Goal: Transaction & Acquisition: Obtain resource

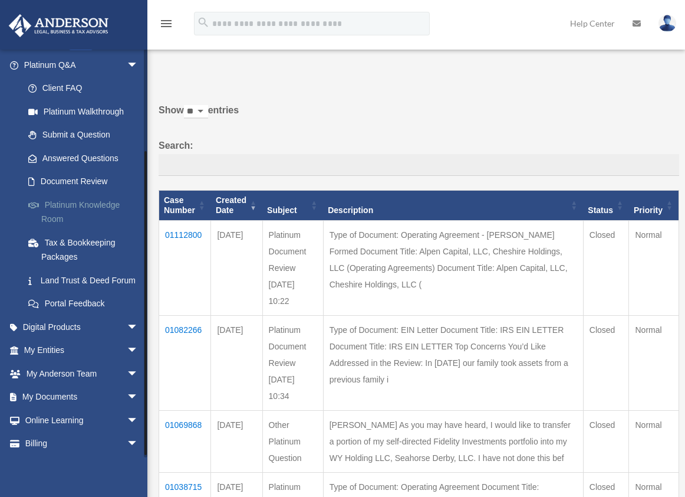
scroll to position [131, 0]
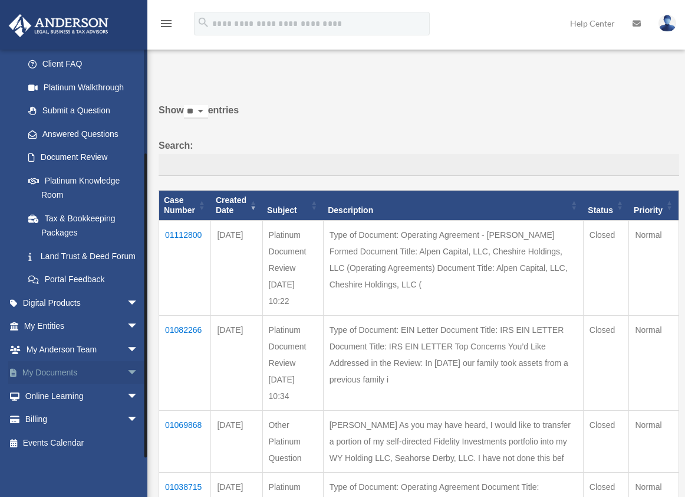
click at [84, 372] on link "My Documents arrow_drop_down" at bounding box center [82, 373] width 148 height 24
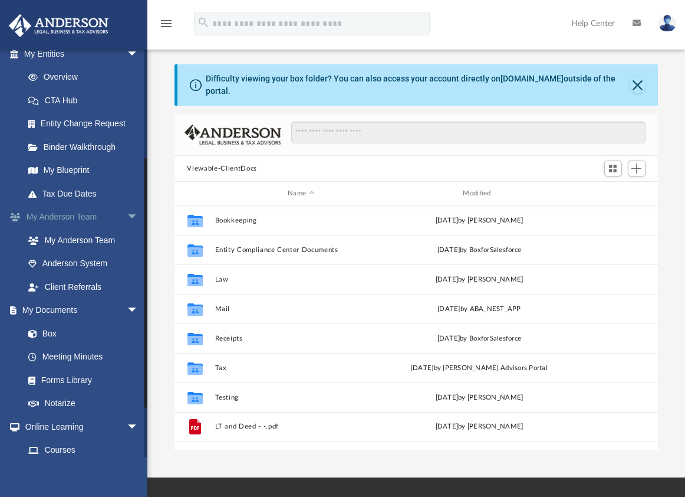
scroll to position [177, 0]
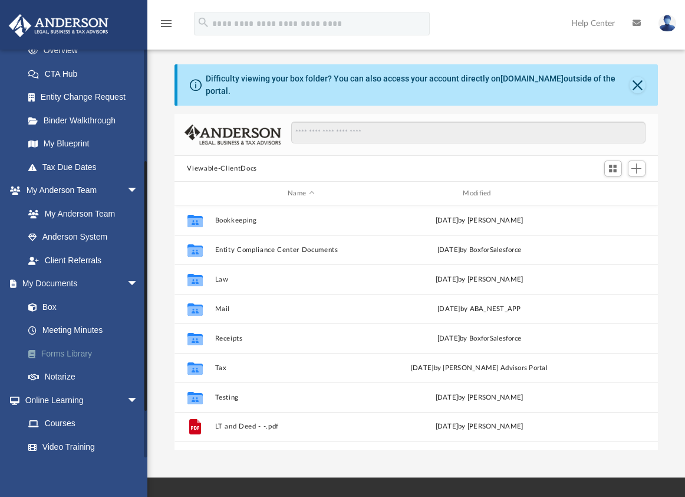
click at [65, 350] on link "Forms Library" at bounding box center [87, 354] width 140 height 24
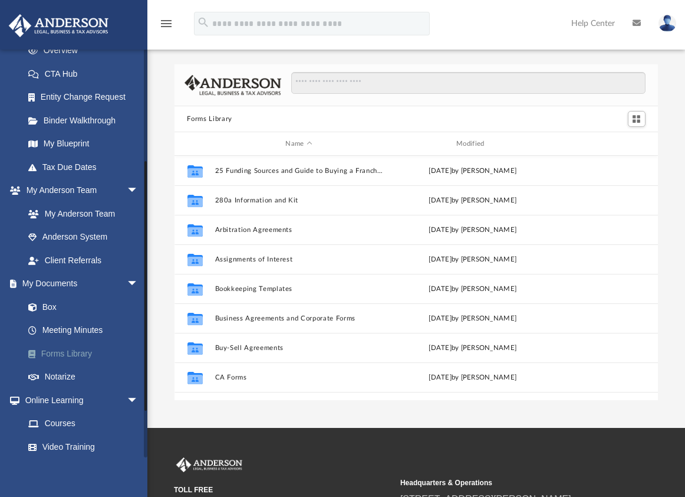
scroll to position [260, 475]
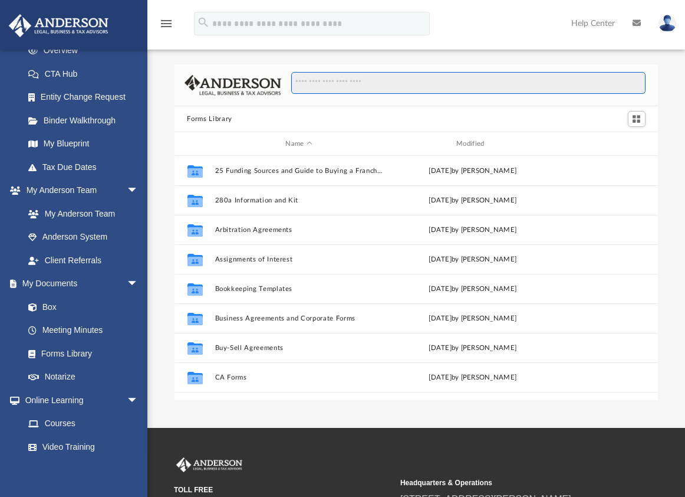
click at [327, 81] on input "Search files and folders" at bounding box center [468, 83] width 354 height 22
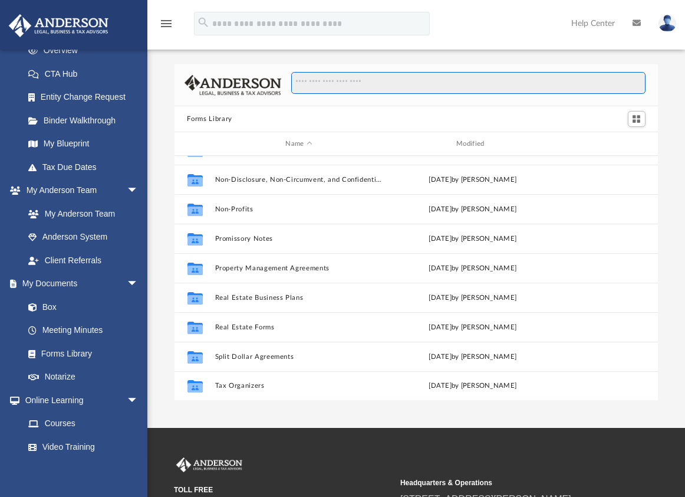
scroll to position [641, 0]
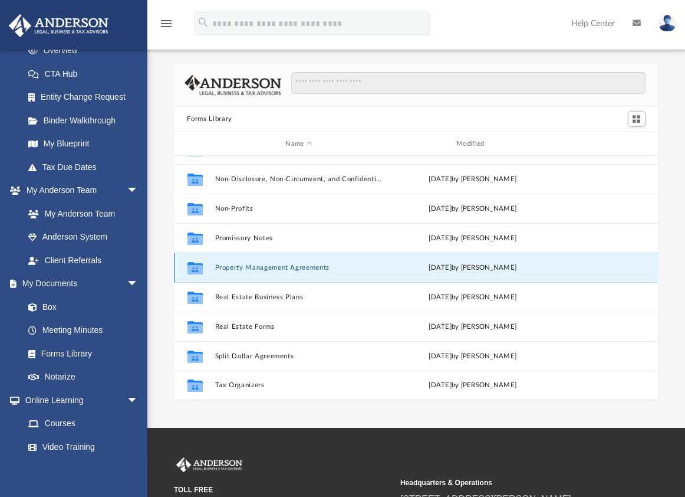
click at [265, 266] on button "Property Management Agreements" at bounding box center [299, 268] width 169 height 8
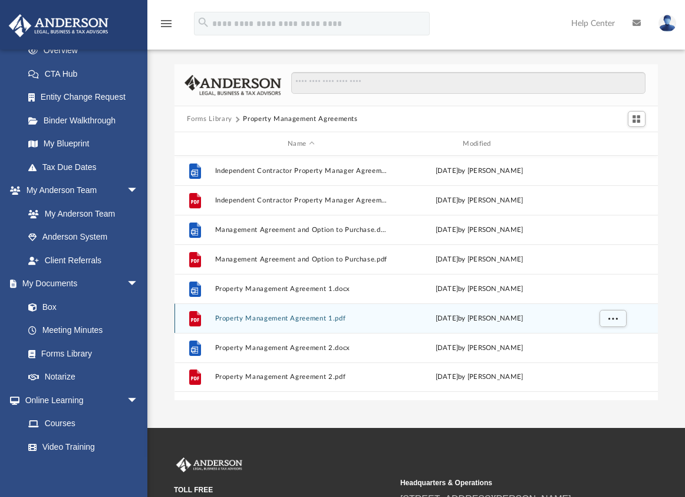
click at [242, 318] on button "Property Management Agreement 1.pdf" at bounding box center [301, 318] width 173 height 8
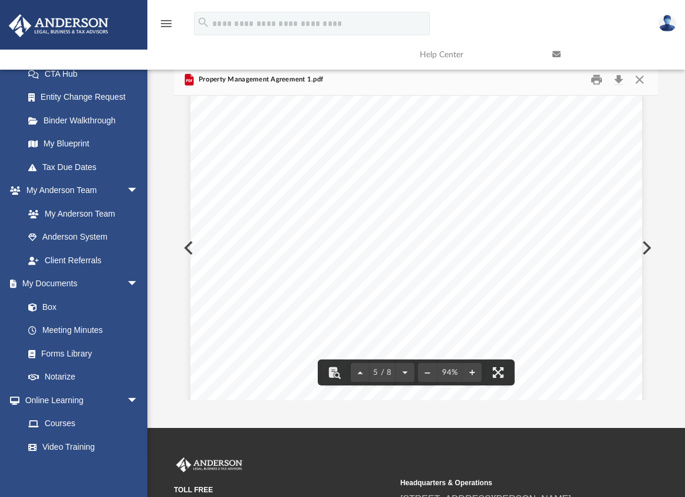
scroll to position [2536, 0]
click at [614, 78] on button "Download" at bounding box center [619, 80] width 21 height 18
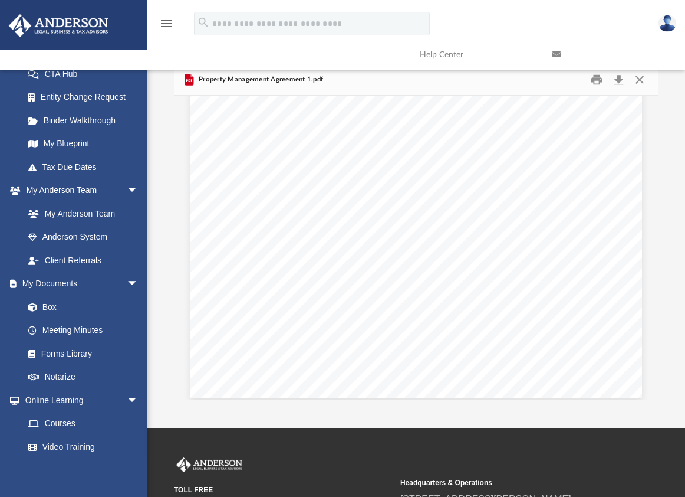
scroll to position [4515, 0]
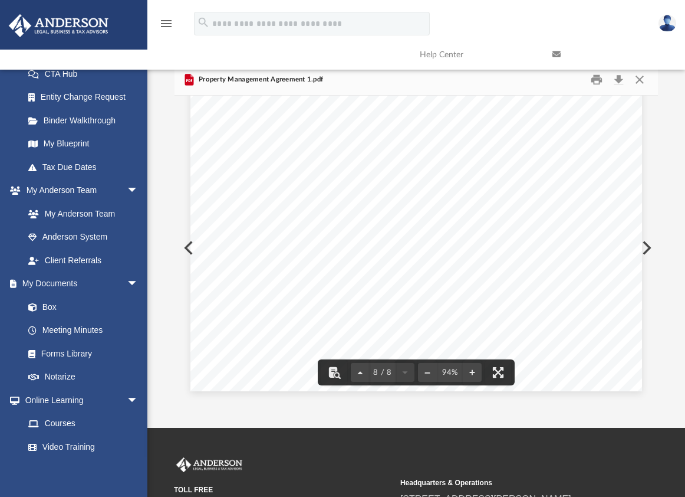
click at [636, 77] on link at bounding box center [610, 54] width 133 height 47
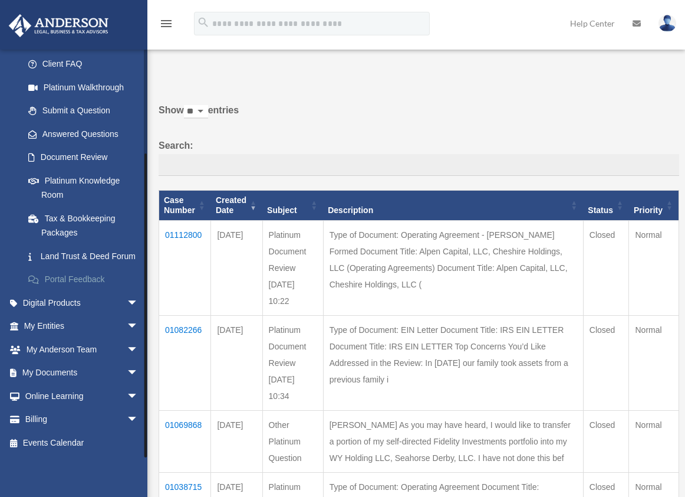
scroll to position [131, 0]
click at [111, 367] on link "My Documents arrow_drop_down" at bounding box center [82, 373] width 148 height 24
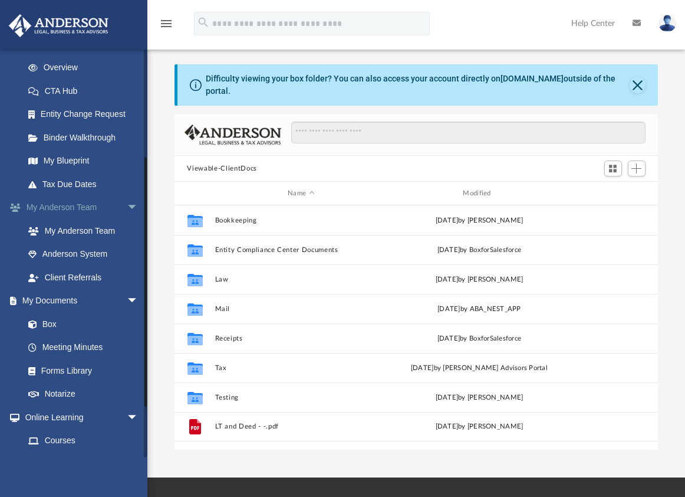
scroll to position [177, 0]
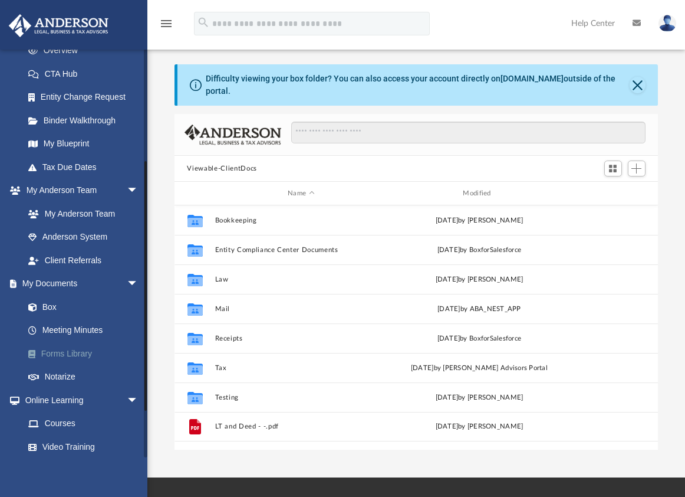
click at [87, 349] on link "Forms Library" at bounding box center [87, 354] width 140 height 24
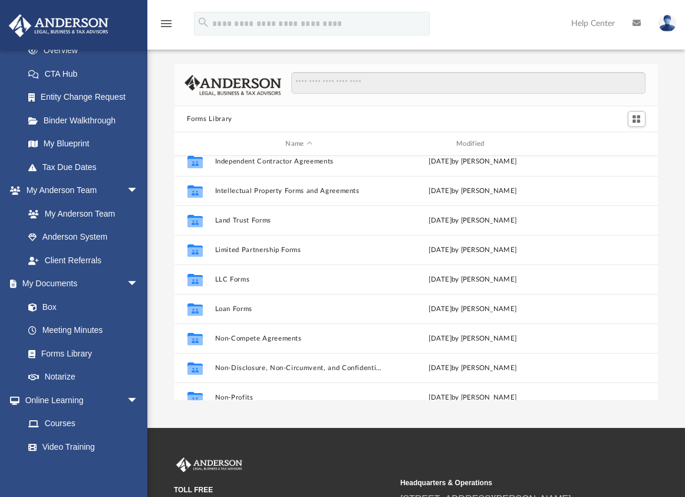
scroll to position [531, 0]
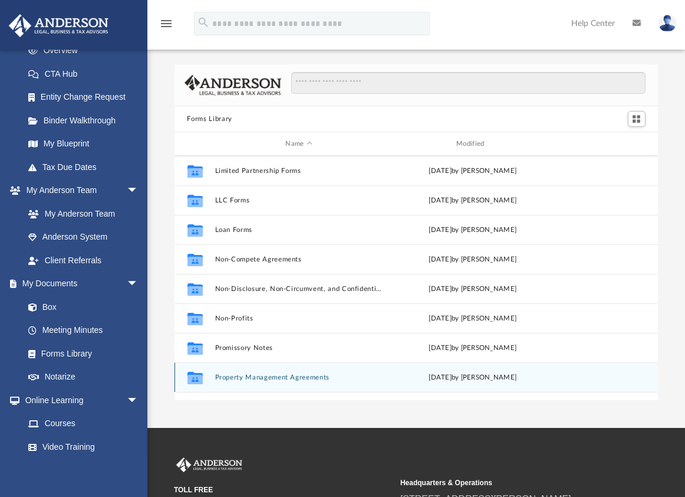
click at [288, 379] on button "Property Management Agreements" at bounding box center [299, 377] width 169 height 8
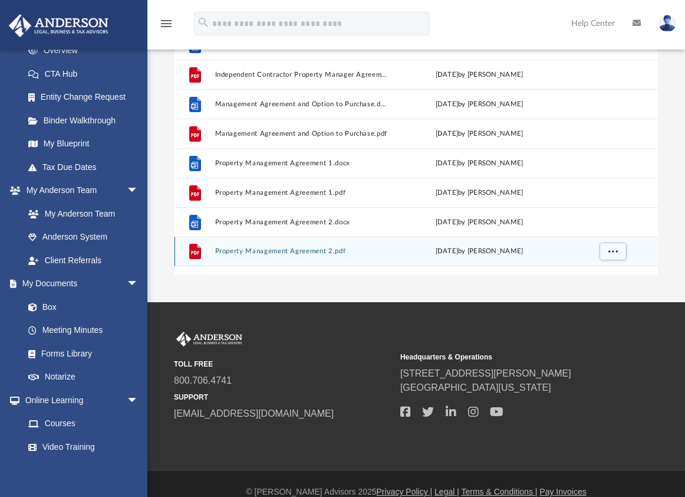
scroll to position [142, 0]
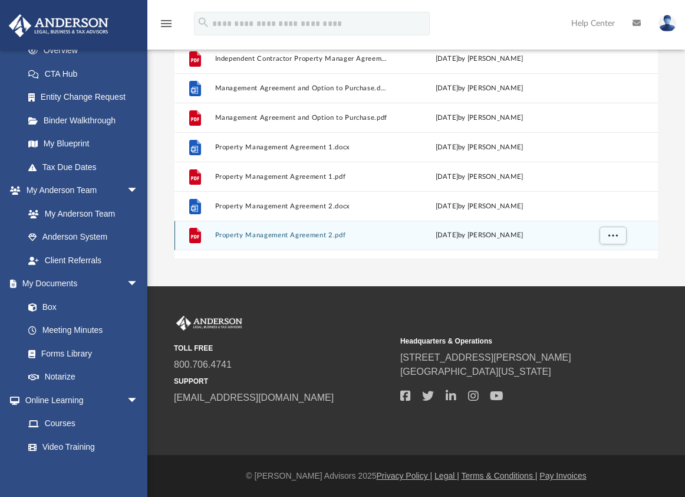
click at [239, 236] on button "Property Management Agreement 2.pdf" at bounding box center [301, 235] width 173 height 8
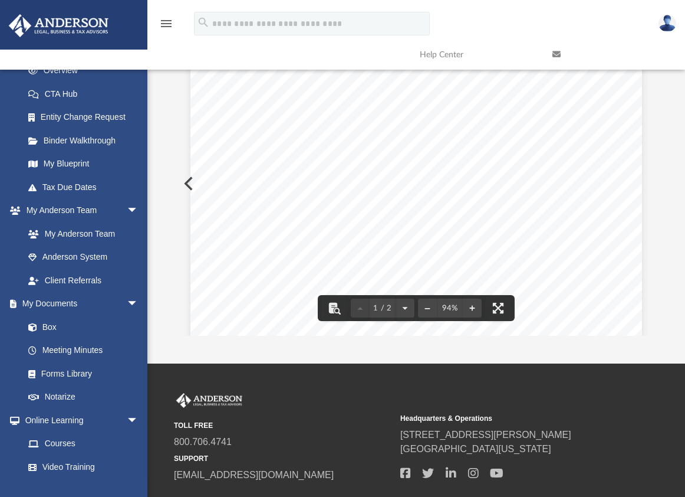
scroll to position [59, 0]
click at [471, 149] on span "In furtherance of this Agreement, Owner and Manager hereby agree to the followi…" at bounding box center [429, 153] width 319 height 9
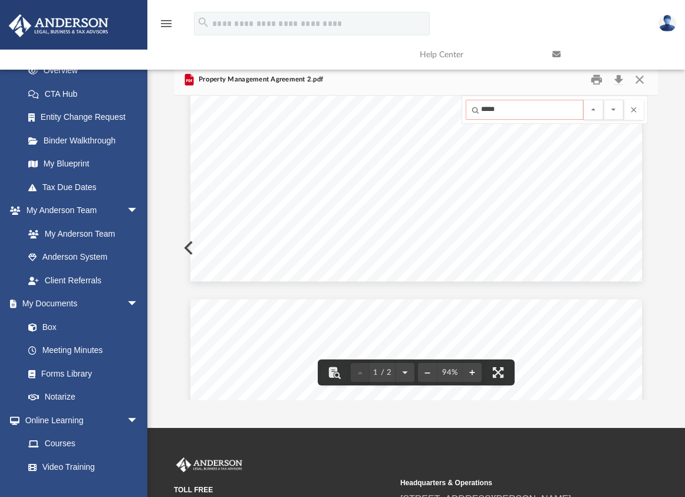
scroll to position [193, 0]
type input "*****"
click at [619, 82] on button "Download" at bounding box center [619, 80] width 21 height 18
